Goal: Information Seeking & Learning: Learn about a topic

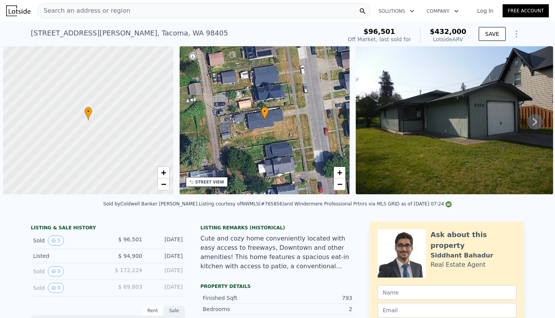
scroll to position [0, 3]
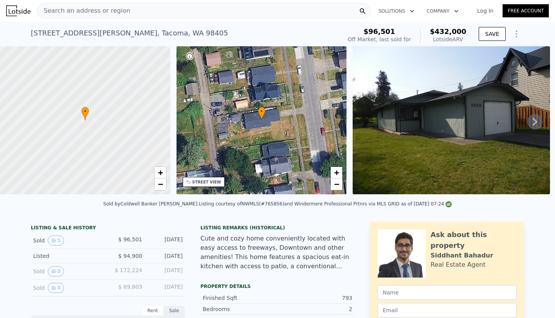
click at [142, 12] on div "Search an address or region" at bounding box center [204, 10] width 334 height 15
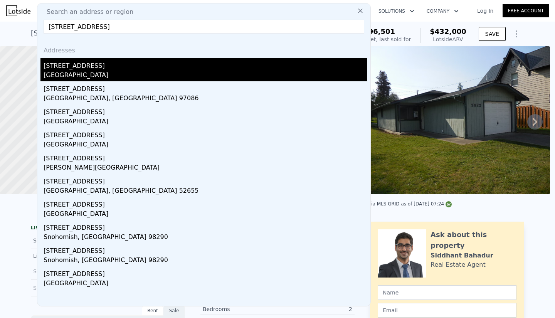
type input "[STREET_ADDRESS]"
click at [75, 69] on div "[STREET_ADDRESS]" at bounding box center [206, 64] width 324 height 12
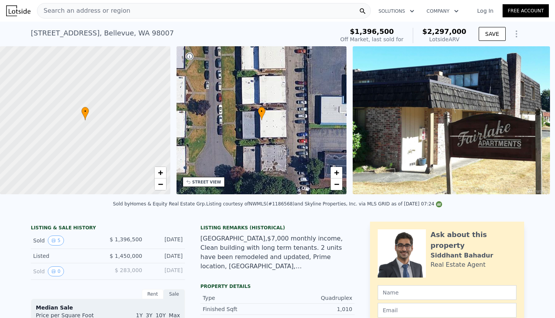
click at [269, 234] on div "[GEOGRAPHIC_DATA],$7,000 monthly income, Clean building with long term tenants.…" at bounding box center [277, 252] width 154 height 37
click at [329, 234] on div "[GEOGRAPHIC_DATA],$7,000 monthly income, Clean building with long term tenants.…" at bounding box center [277, 252] width 154 height 37
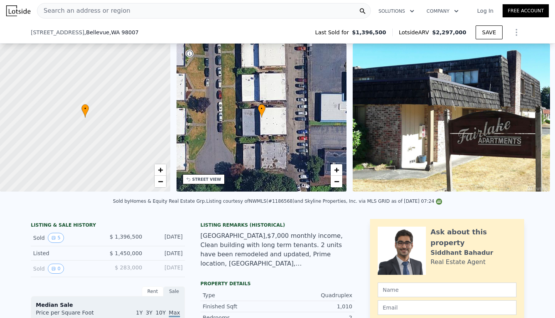
scroll to position [102, 0]
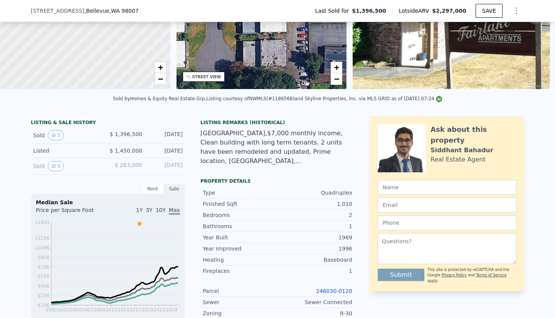
click at [253, 165] on div "[GEOGRAPHIC_DATA],$7,000 monthly income, Clean building with long term tenants.…" at bounding box center [277, 147] width 154 height 37
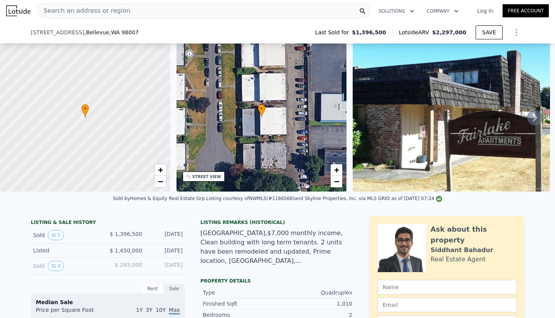
scroll to position [55, 0]
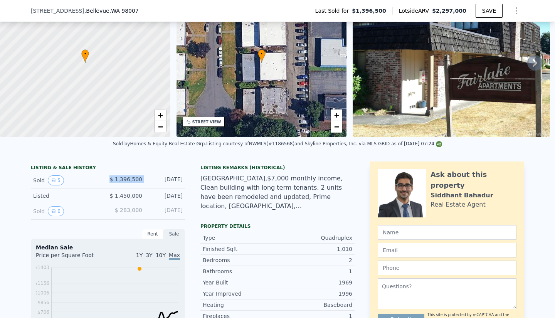
drag, startPoint x: 146, startPoint y: 183, endPoint x: 111, endPoint y: 185, distance: 35.1
click at [111, 185] on div "Sold 5 $ 1,396,500 [DATE]" at bounding box center [108, 180] width 154 height 17
click at [111, 185] on div "$ 1,396,500" at bounding box center [125, 180] width 34 height 10
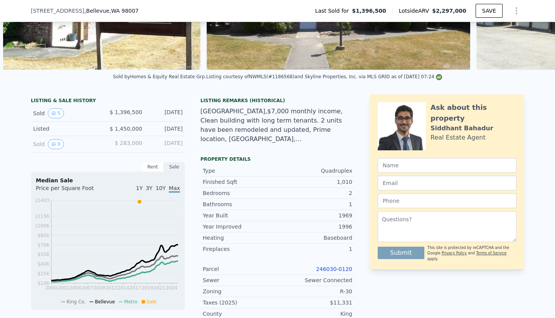
scroll to position [129, 0]
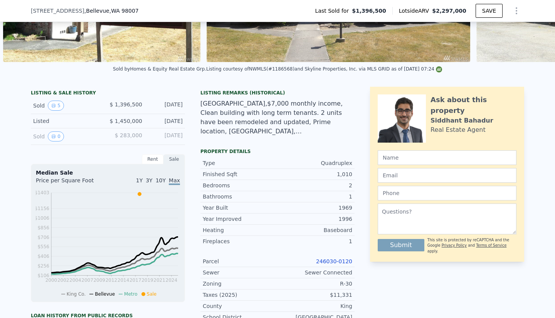
click at [300, 132] on div "[GEOGRAPHIC_DATA],$7,000 monthly income, Clean building with long term tenants.…" at bounding box center [277, 117] width 154 height 37
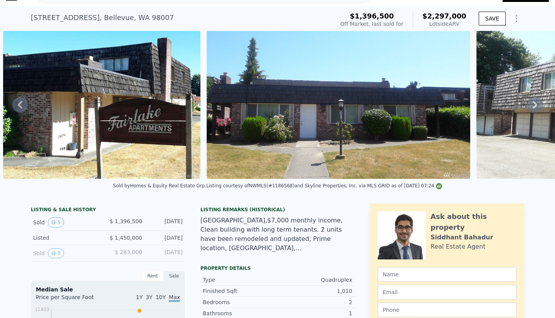
scroll to position [0, 0]
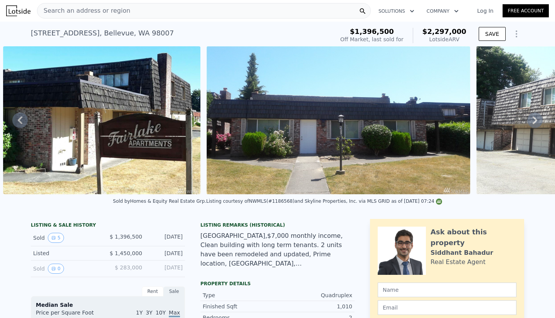
click at [125, 10] on div "Search an address or region" at bounding box center [204, 10] width 334 height 15
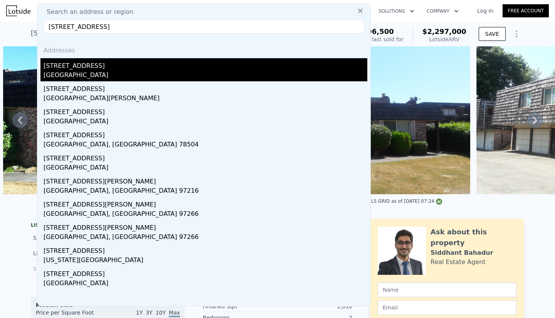
type input "[STREET_ADDRESS]"
click at [92, 64] on div "[STREET_ADDRESS]" at bounding box center [206, 64] width 324 height 12
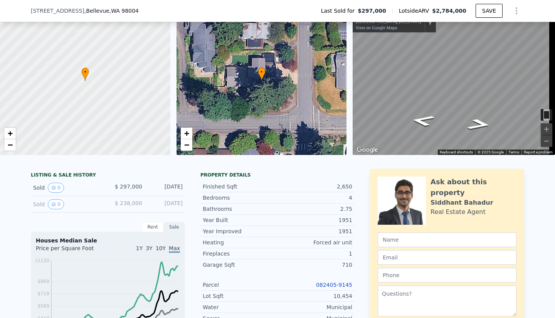
scroll to position [3, 0]
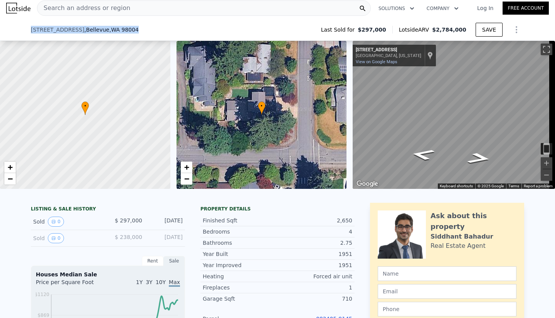
drag, startPoint x: 27, startPoint y: 32, endPoint x: 123, endPoint y: 30, distance: 96.3
click at [123, 30] on div "[STREET_ADDRESS] Last Sold for $297,000 Lotside ARV $2,784,000 SAVE" at bounding box center [277, 30] width 555 height 22
click at [123, 30] on div "[STREET_ADDRESS]" at bounding box center [88, 30] width 114 height 8
click at [139, 5] on div "Search an address or region" at bounding box center [204, 7] width 334 height 15
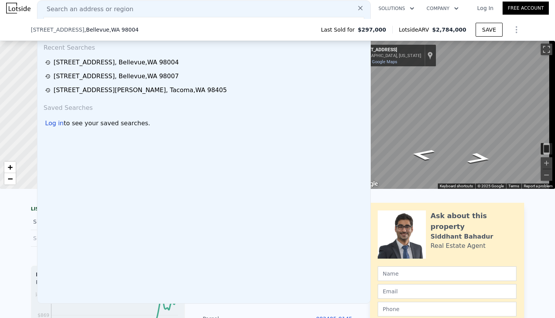
click at [102, 174] on div "Recent Searches [STREET_ADDRESS] [STREET_ADDRESS] [STREET_ADDRESS][PERSON_NAME]…" at bounding box center [203, 170] width 333 height 266
click at [94, 10] on span "Search an address or region" at bounding box center [86, 9] width 93 height 9
click at [358, 7] on icon at bounding box center [360, 8] width 5 height 5
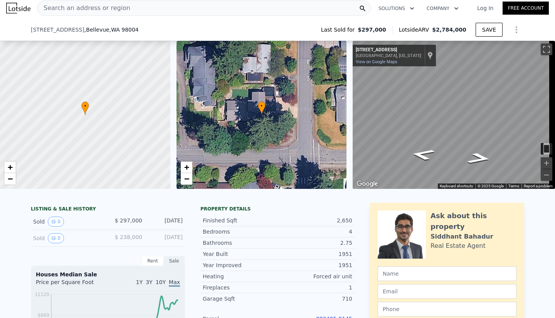
click at [219, 7] on div "Search an address or region" at bounding box center [204, 7] width 334 height 15
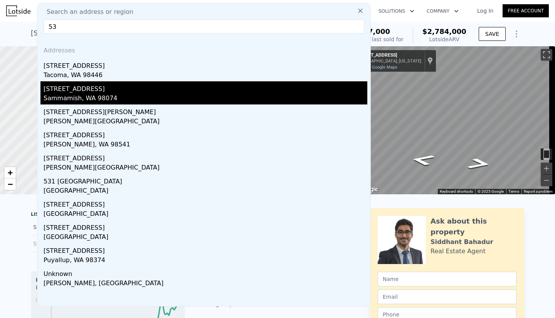
scroll to position [0, 0]
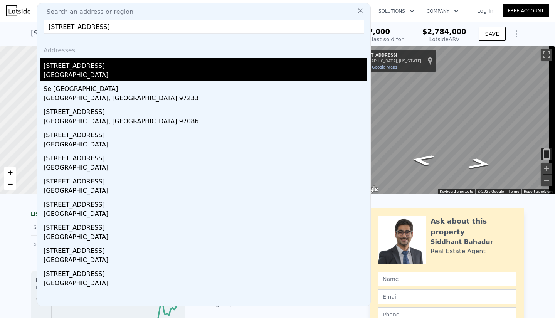
type input "[STREET_ADDRESS]"
click at [96, 67] on div "[STREET_ADDRESS]" at bounding box center [206, 64] width 324 height 12
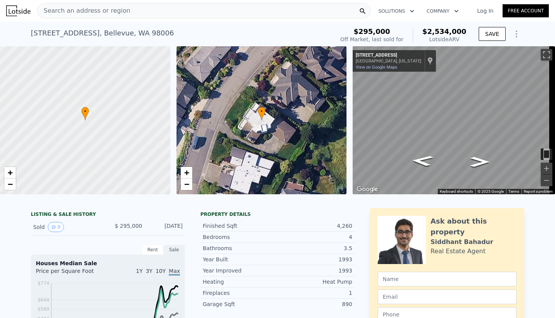
click at [102, 15] on span "Search an address or region" at bounding box center [83, 10] width 93 height 9
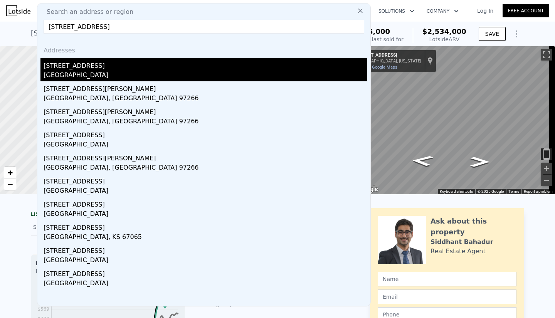
type input "[STREET_ADDRESS]"
click at [85, 68] on div "[STREET_ADDRESS]" at bounding box center [206, 64] width 324 height 12
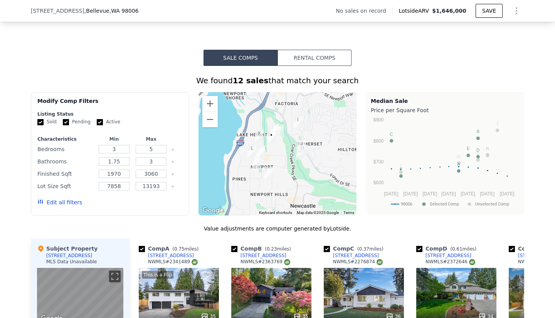
scroll to position [530, 0]
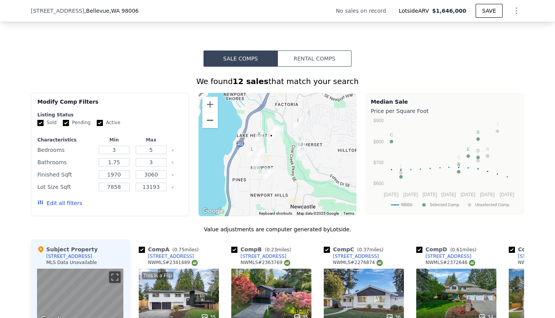
click at [207, 128] on button "Zoom out" at bounding box center [209, 119] width 15 height 15
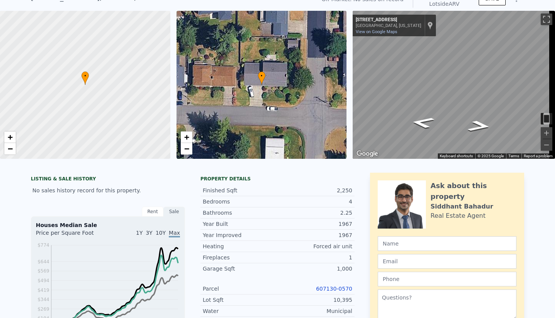
scroll to position [3, 0]
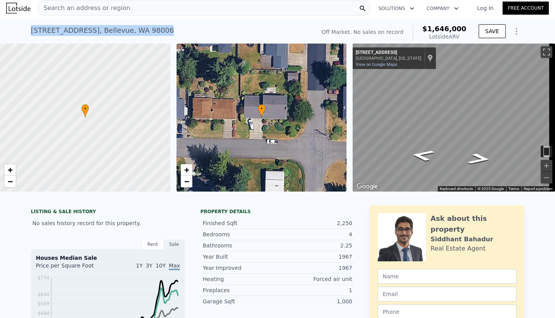
drag, startPoint x: 149, startPoint y: 31, endPoint x: 29, endPoint y: 27, distance: 120.2
click at [31, 27] on div "[STREET_ADDRESS] No sales on record (~ARV $1.646m )" at bounding box center [172, 33] width 282 height 22
copy div "[STREET_ADDRESS]"
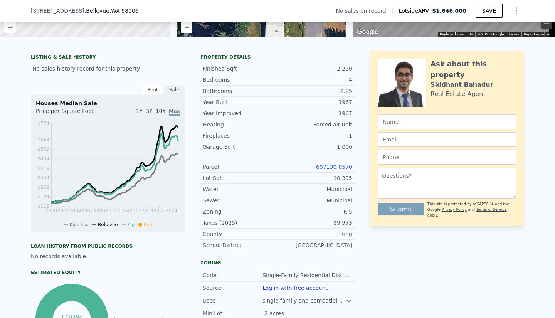
scroll to position [166, 0]
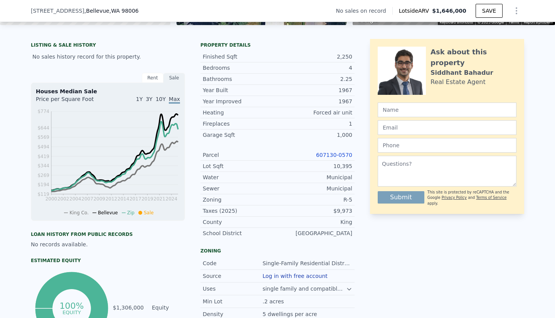
click at [327, 158] on link "607130-0570" at bounding box center [334, 155] width 36 height 6
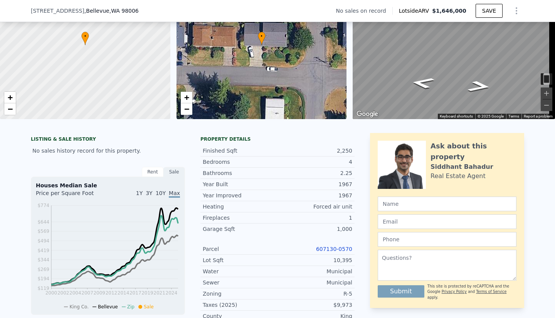
scroll to position [72, 0]
click at [158, 108] on div at bounding box center [85, 46] width 204 height 178
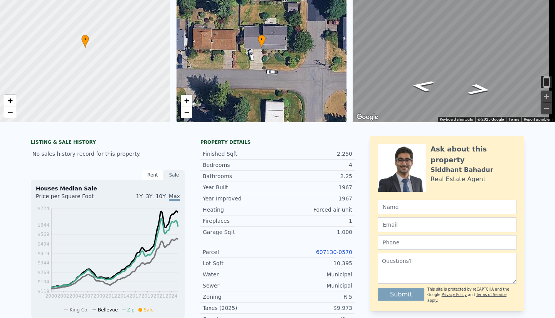
scroll to position [0, 0]
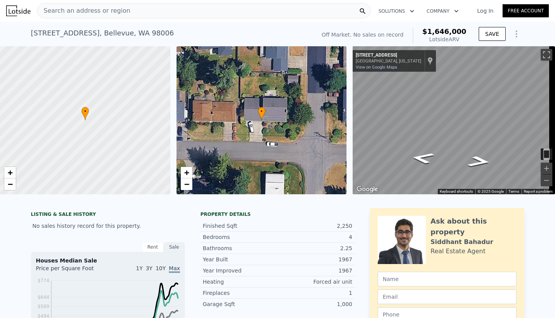
click at [96, 12] on span "Search an address or region" at bounding box center [83, 10] width 93 height 9
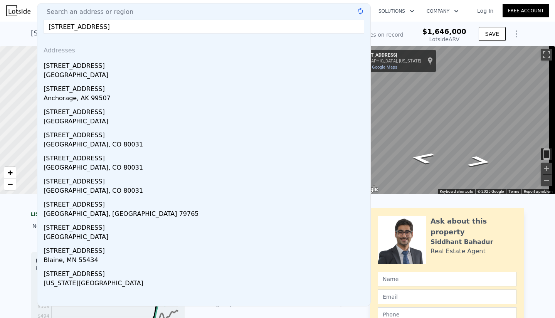
type input "[STREET_ADDRESS]"
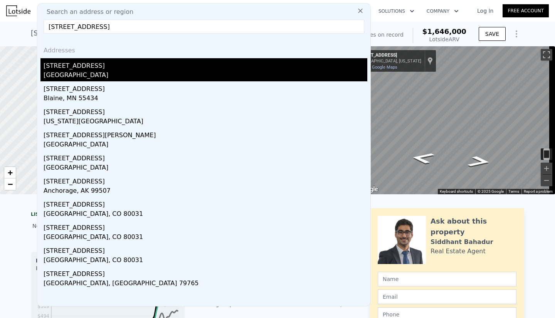
click at [70, 68] on div "[STREET_ADDRESS]" at bounding box center [206, 64] width 324 height 12
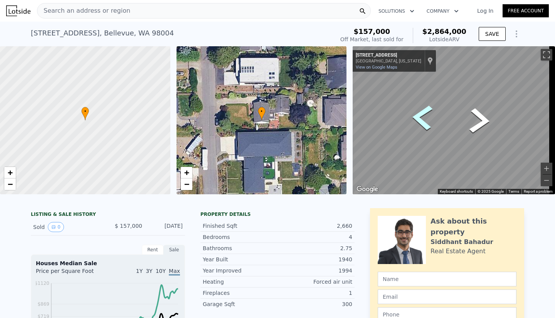
click at [374, 117] on icon "Go North, 98th Ave NE" at bounding box center [422, 117] width 38 height 38
click at [374, 158] on icon "Go South, 98th Ave NE" at bounding box center [473, 158] width 56 height 18
click at [92, 11] on span "Search an address or region" at bounding box center [83, 10] width 93 height 9
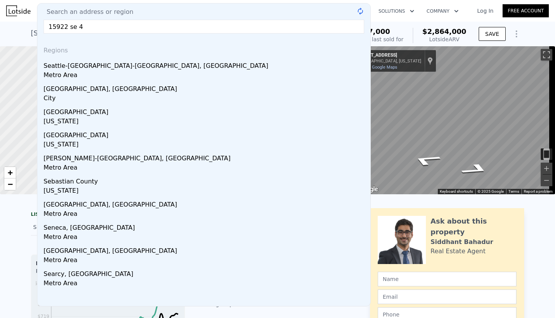
type input "15922 se 42"
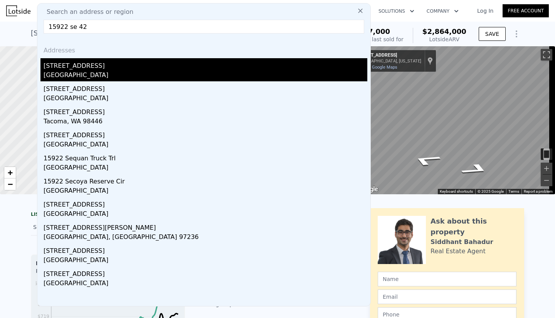
click at [87, 69] on div "[STREET_ADDRESS]" at bounding box center [206, 64] width 324 height 12
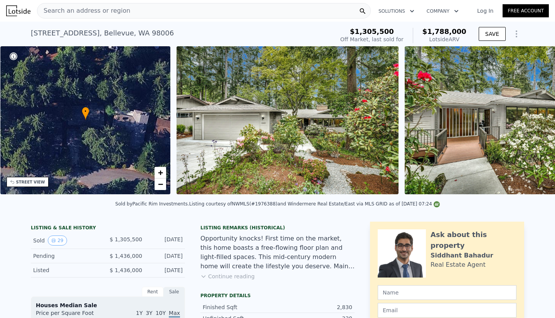
scroll to position [0, 352]
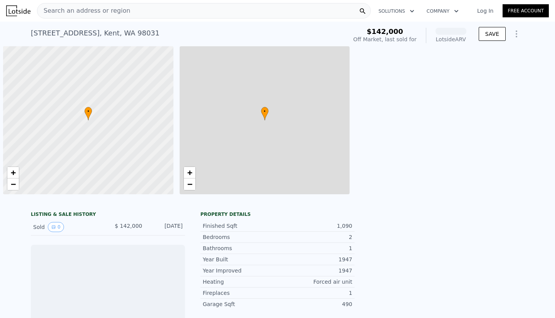
click at [161, 96] on div at bounding box center [88, 121] width 204 height 178
